Goal: Find specific page/section: Find specific page/section

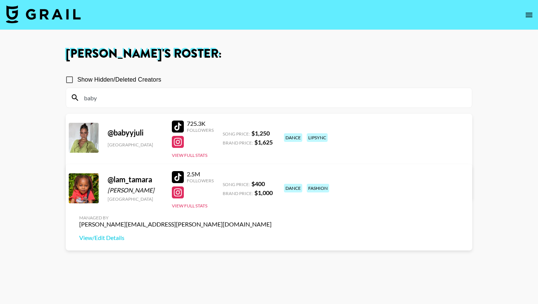
click at [175, 101] on input "baby" at bounding box center [274, 98] width 388 height 12
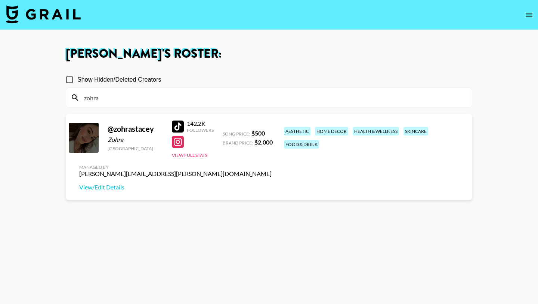
type input "zohra"
click at [176, 125] on div at bounding box center [178, 126] width 12 height 12
click at [114, 100] on input "zohra" at bounding box center [274, 98] width 388 height 12
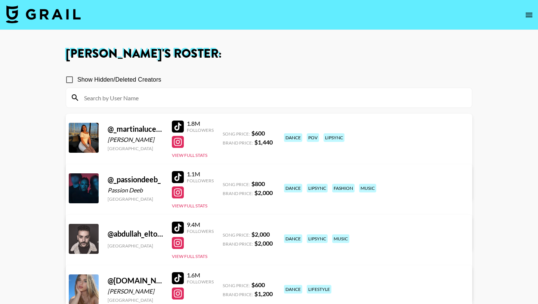
click at [55, 15] on img at bounding box center [43, 14] width 75 height 18
